Goal: Information Seeking & Learning: Understand process/instructions

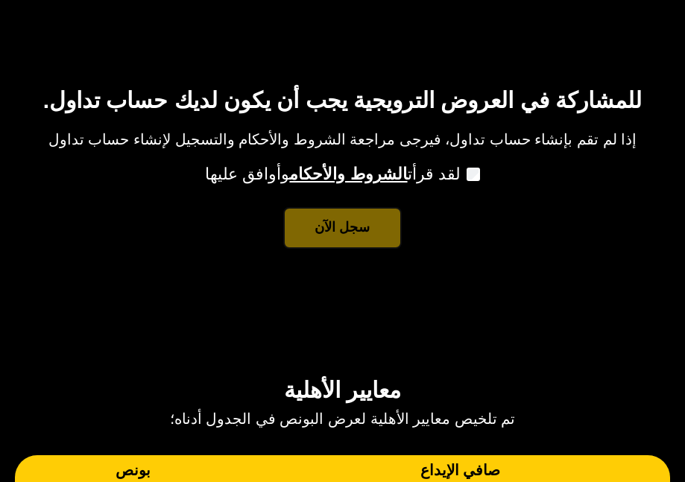
scroll to position [819, 0]
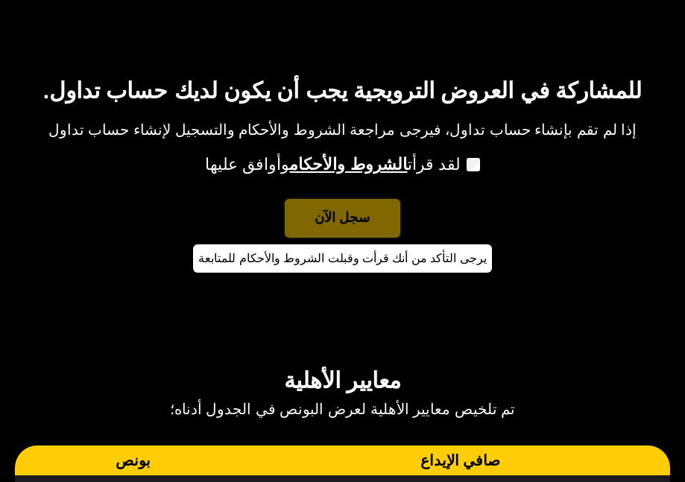
click at [330, 212] on div "سجل الآن يرجى التأكد من أنك قرأت وقبلت الشروط والأحكام للمتابعة" at bounding box center [342, 235] width 299 height 76
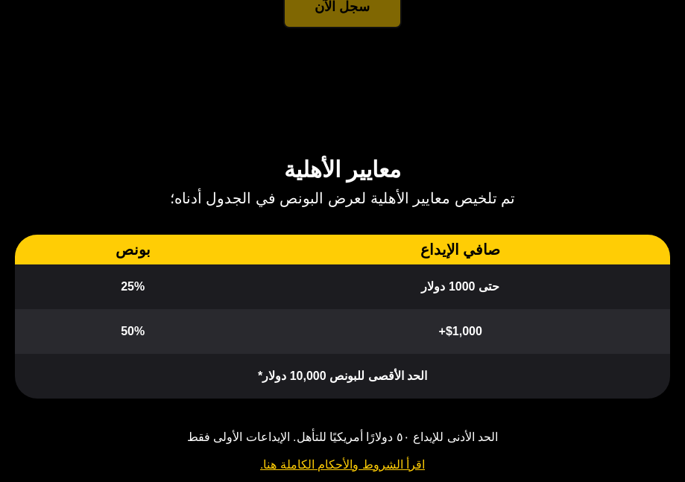
scroll to position [1043, 0]
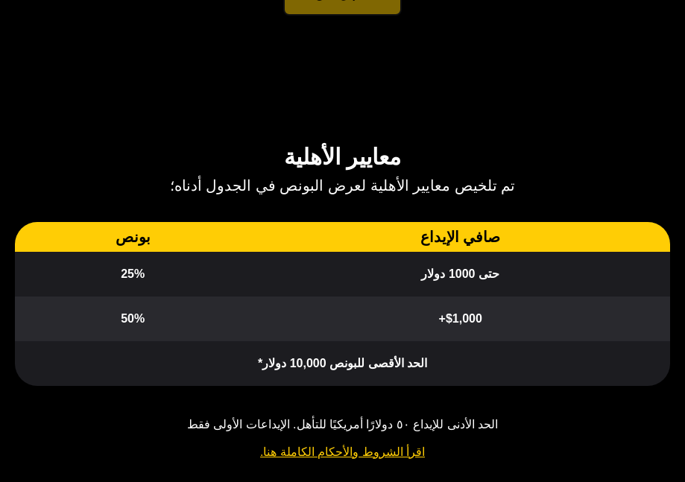
click at [306, 447] on link "اقرأ الشروط والأحكام الكاملة هنا." at bounding box center [342, 452] width 168 height 36
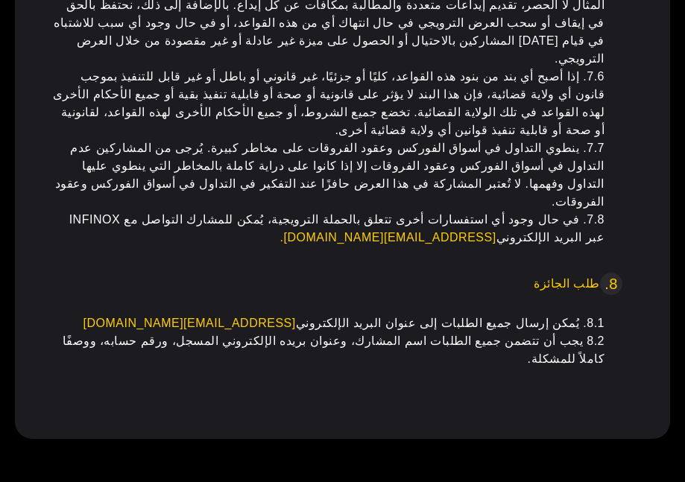
scroll to position [2280, 0]
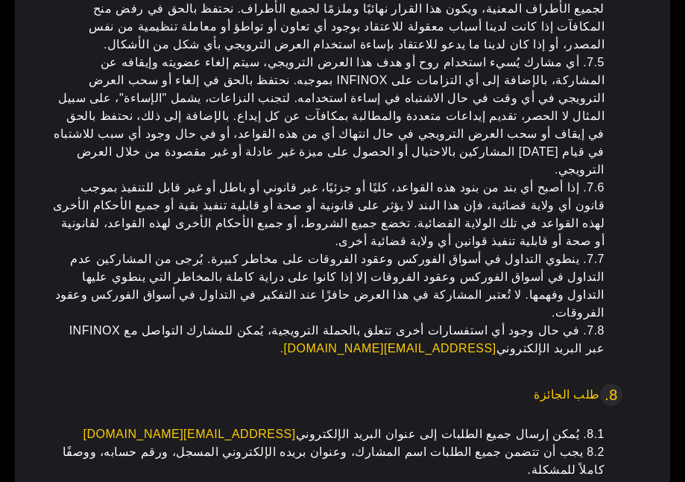
click at [296, 428] on link "[EMAIL_ADDRESS][DOMAIN_NAME]" at bounding box center [189, 434] width 212 height 13
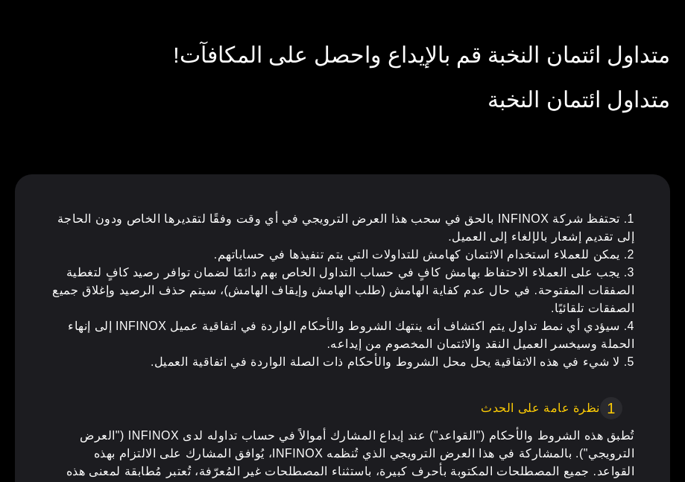
scroll to position [0, 0]
